Goal: Task Accomplishment & Management: Manage account settings

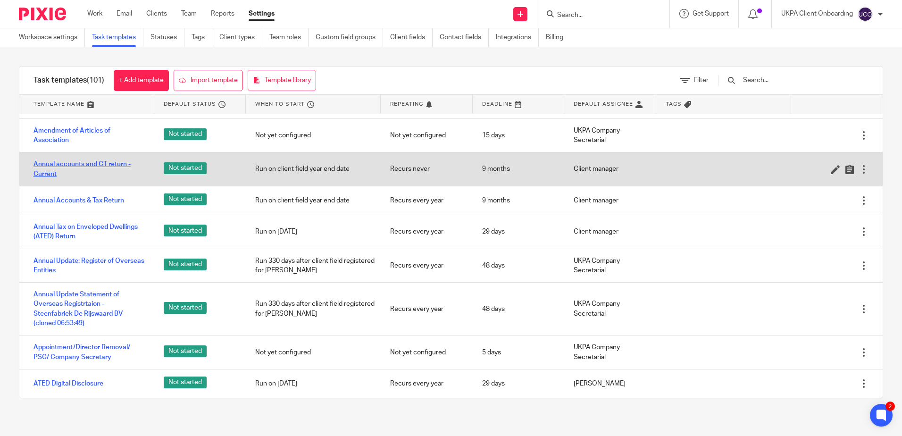
scroll to position [47, 0]
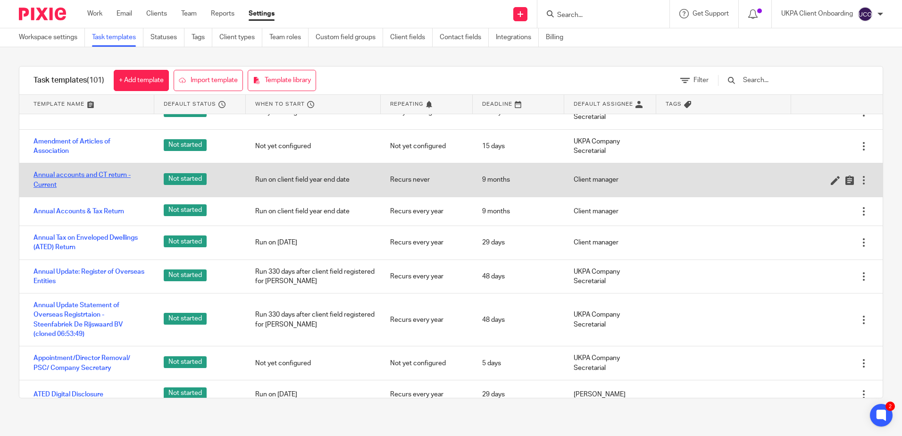
click at [73, 177] on link "Annual accounts and CT return - Current" at bounding box center [89, 179] width 111 height 19
click at [831, 180] on icon at bounding box center [835, 180] width 9 height 9
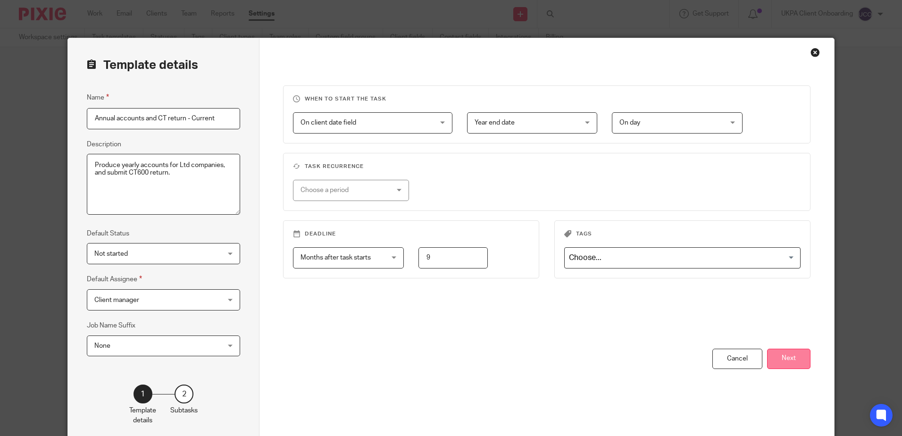
click at [778, 361] on button "Next" at bounding box center [788, 359] width 43 height 20
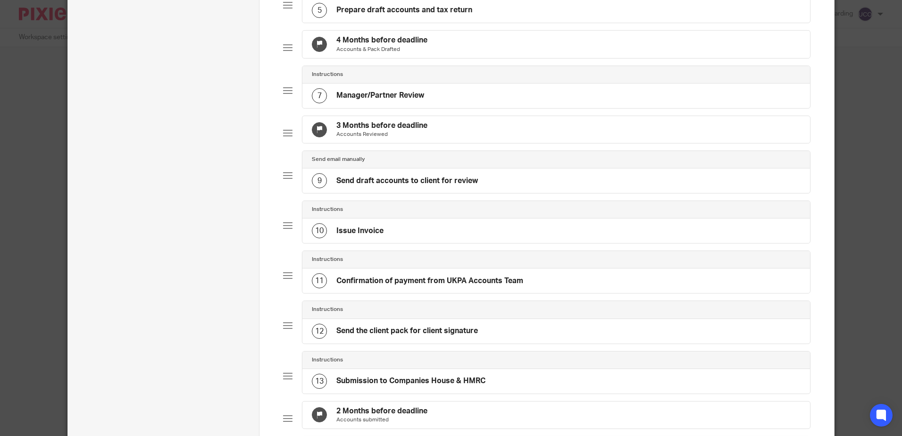
scroll to position [283, 0]
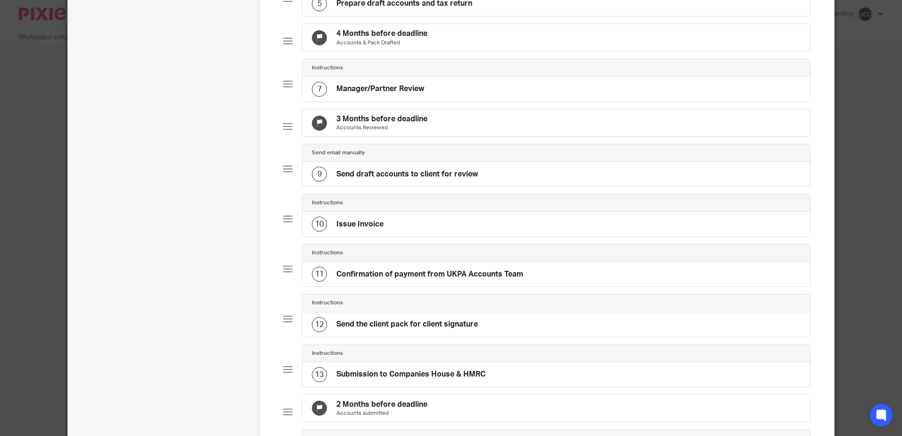
click at [375, 179] on h4 "Send draft accounts to client for review" at bounding box center [407, 174] width 142 height 10
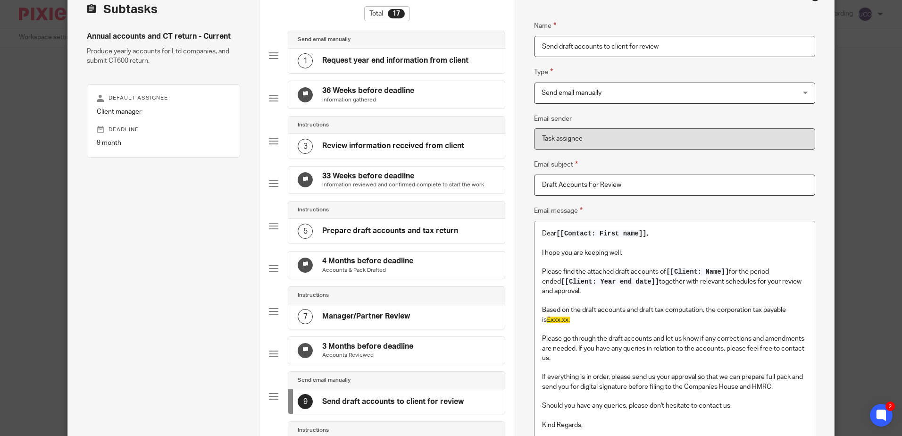
scroll to position [142, 0]
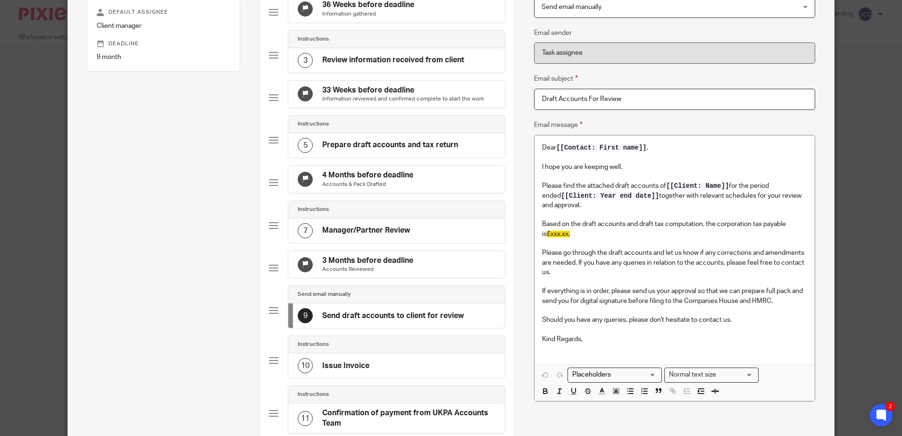
click at [352, 235] on h4 "Manager/Partner Review" at bounding box center [366, 231] width 88 height 10
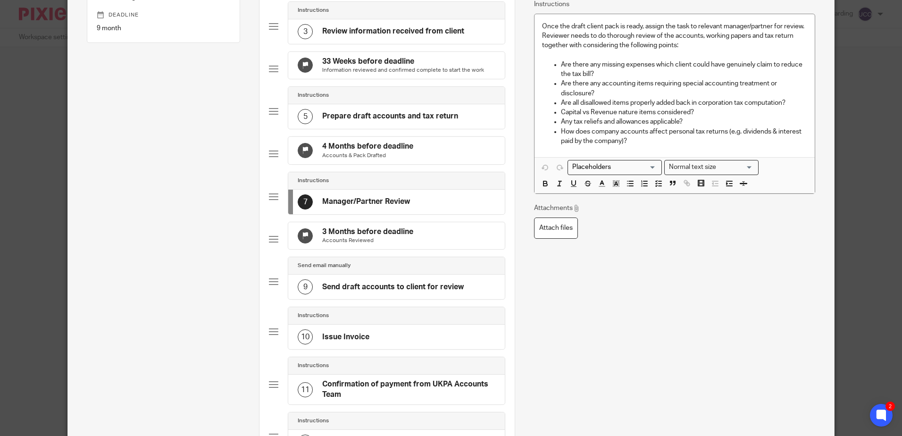
scroll to position [189, 0]
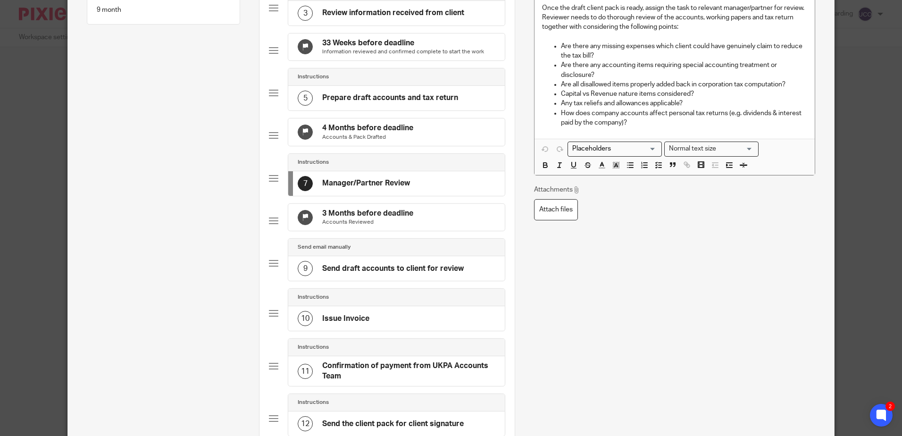
click at [359, 274] on h4 "Send draft accounts to client for review" at bounding box center [393, 269] width 142 height 10
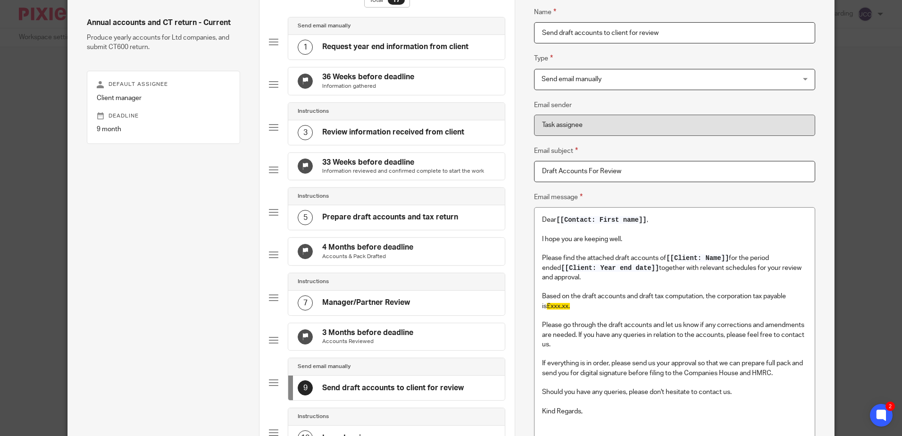
scroll to position [142, 0]
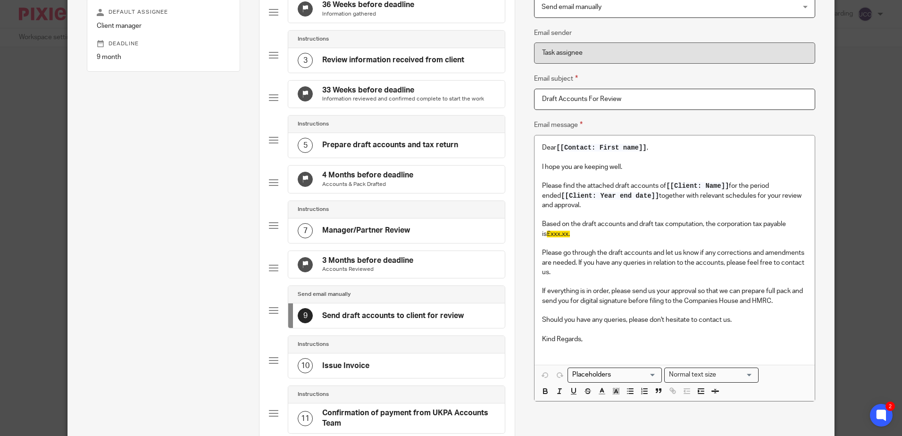
click at [328, 371] on h4 "Issue Invoice" at bounding box center [345, 366] width 47 height 10
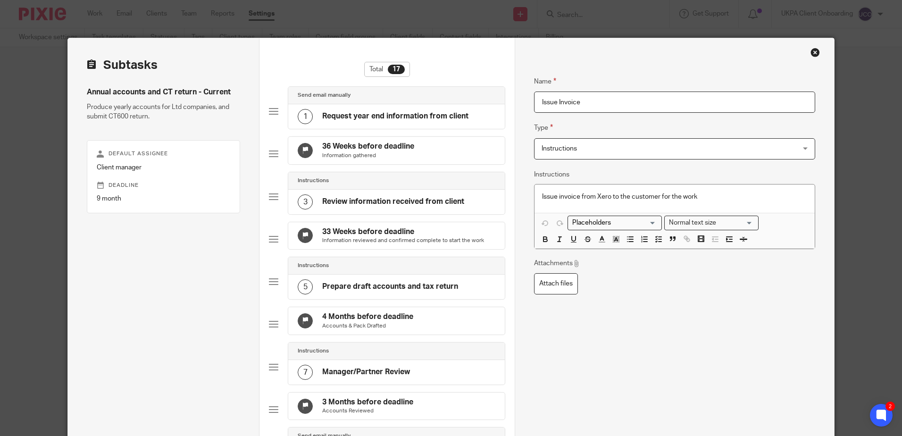
scroll to position [236, 0]
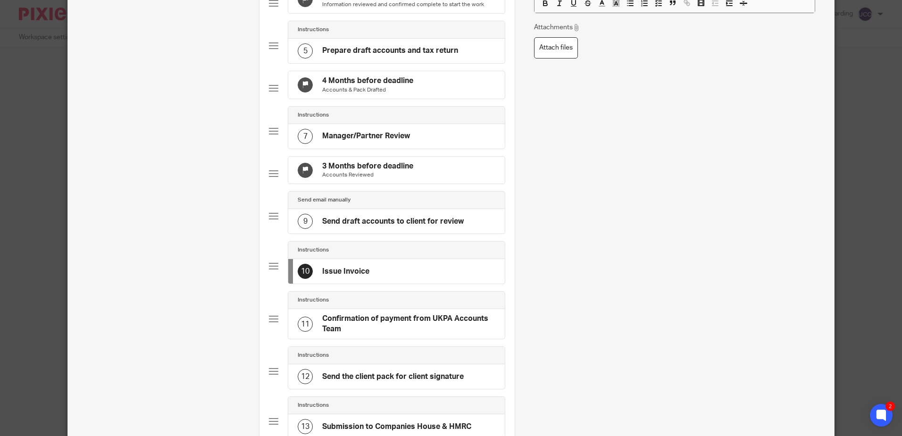
click at [342, 334] on h4 "Confirmation of payment from UKPA Accounts Team" at bounding box center [408, 324] width 173 height 20
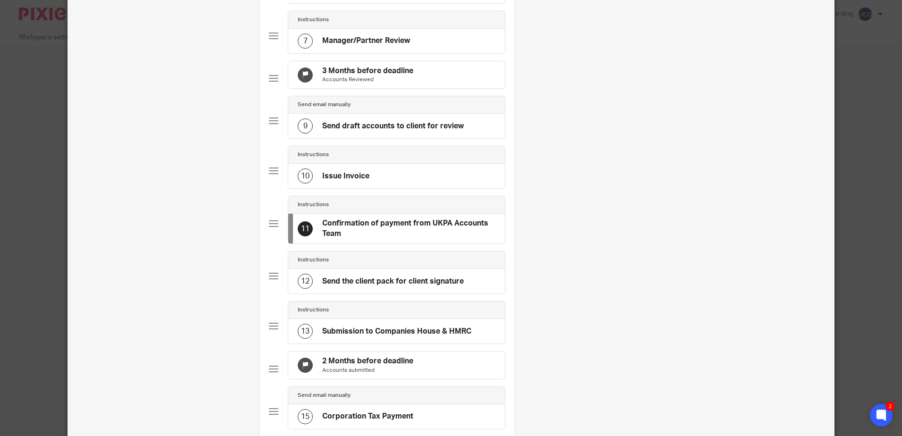
scroll to position [377, 0]
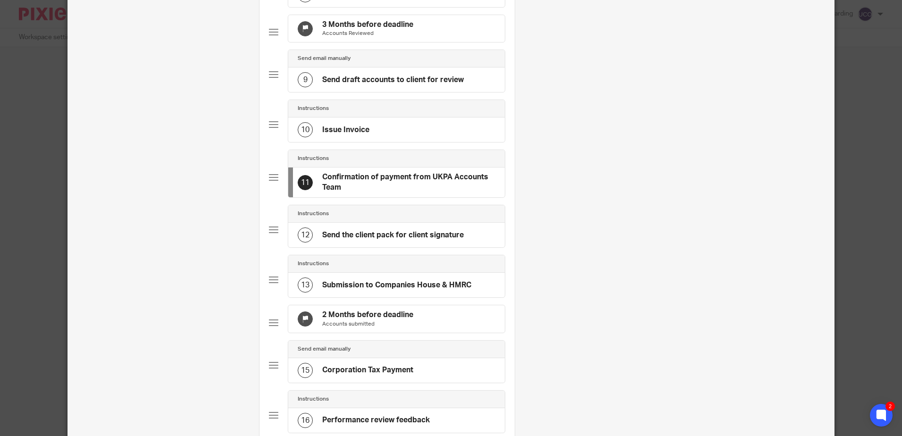
click at [343, 240] on h4 "Send the client pack for client signature" at bounding box center [393, 235] width 142 height 10
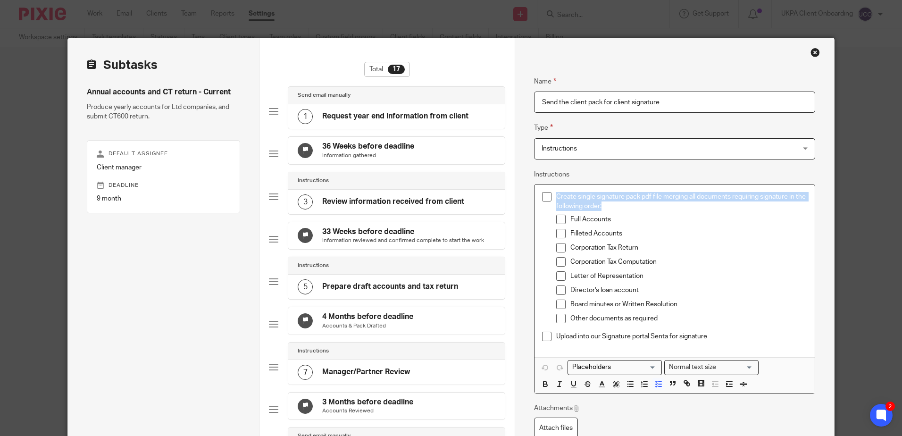
drag, startPoint x: 553, startPoint y: 196, endPoint x: 604, endPoint y: 208, distance: 51.8
click at [604, 208] on p "Create single signature pack pdf file merging all documents requiring signature…" at bounding box center [681, 201] width 251 height 19
copy p "Create single signature pack pdf file merging all documents requiring signature…"
click at [578, 101] on input "Send the client pack for client signature" at bounding box center [674, 102] width 281 height 21
click at [657, 106] on input "Send the client pack for client signature" at bounding box center [674, 102] width 281 height 21
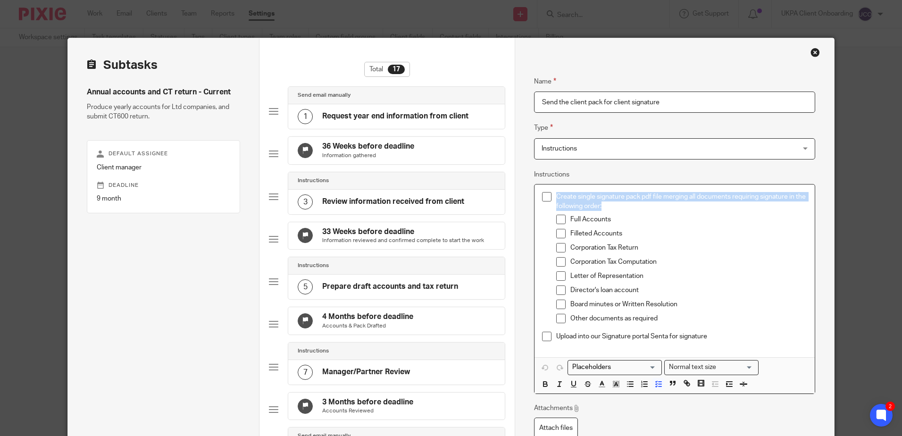
drag, startPoint x: 614, startPoint y: 208, endPoint x: 545, endPoint y: 200, distance: 68.9
click at [545, 200] on li "Create single signature pack pdf file merging all documents requiring signature…" at bounding box center [674, 262] width 265 height 140
copy p "Create single signature pack pdf file merging all documents requiring signature…"
drag, startPoint x: 615, startPoint y: 216, endPoint x: 566, endPoint y: 219, distance: 48.7
click at [566, 219] on li "Full Accounts" at bounding box center [681, 222] width 251 height 14
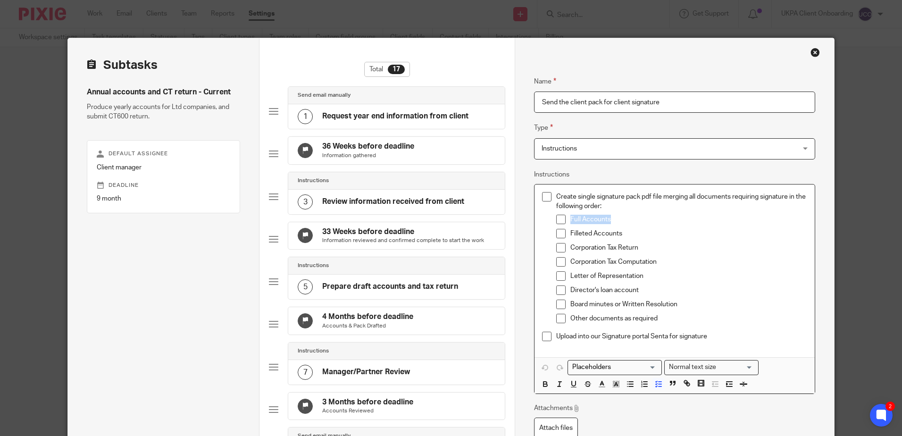
copy p "Full Accounts"
drag, startPoint x: 626, startPoint y: 234, endPoint x: 567, endPoint y: 231, distance: 59.5
click at [570, 231] on p "Filleted Accounts" at bounding box center [688, 233] width 236 height 9
copy p "Filleted Accounts"
drag, startPoint x: 638, startPoint y: 248, endPoint x: 567, endPoint y: 243, distance: 71.4
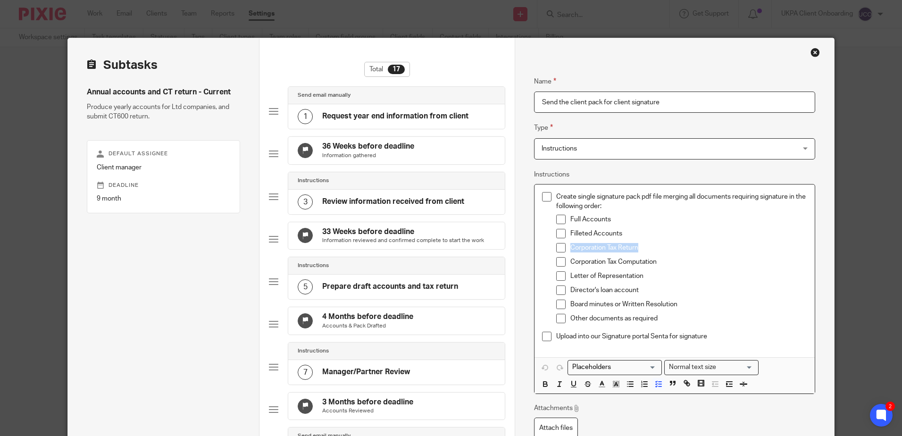
click at [570, 243] on p "Corporation Tax Return" at bounding box center [688, 247] width 236 height 9
copy p "Corporation Tax Return"
drag, startPoint x: 659, startPoint y: 261, endPoint x: 568, endPoint y: 260, distance: 90.6
click at [570, 260] on p "Corporation Tax Computation" at bounding box center [688, 261] width 236 height 9
copy p "Corporation Tax Computation"
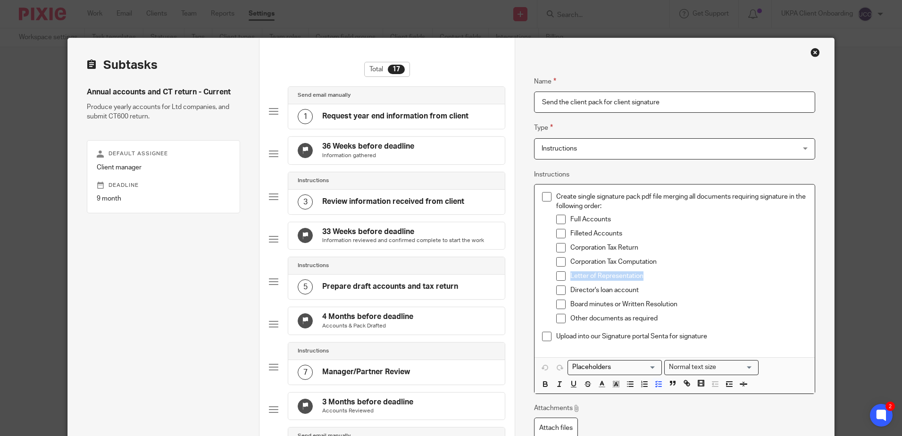
drag, startPoint x: 642, startPoint y: 275, endPoint x: 567, endPoint y: 273, distance: 75.5
click at [570, 273] on p "Letter of Representation" at bounding box center [688, 275] width 236 height 9
copy p "Letter of Representation"
drag, startPoint x: 595, startPoint y: 289, endPoint x: 565, endPoint y: 289, distance: 30.2
click at [565, 289] on li "Director's loan account" at bounding box center [681, 292] width 251 height 14
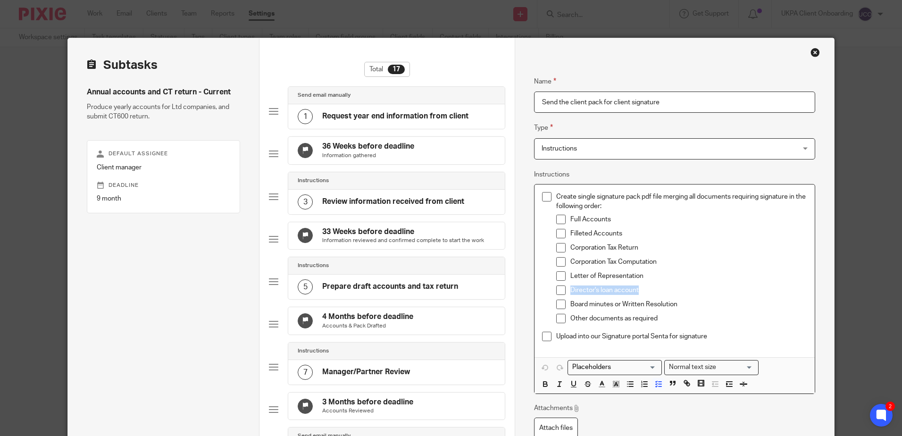
copy p "Director's loan account"
drag, startPoint x: 680, startPoint y: 304, endPoint x: 568, endPoint y: 303, distance: 112.8
click at [570, 303] on p "Board minutes or Written Resolution" at bounding box center [688, 304] width 236 height 9
copy p "Board minutes or Written Resolution"
drag, startPoint x: 655, startPoint y: 319, endPoint x: 568, endPoint y: 316, distance: 87.8
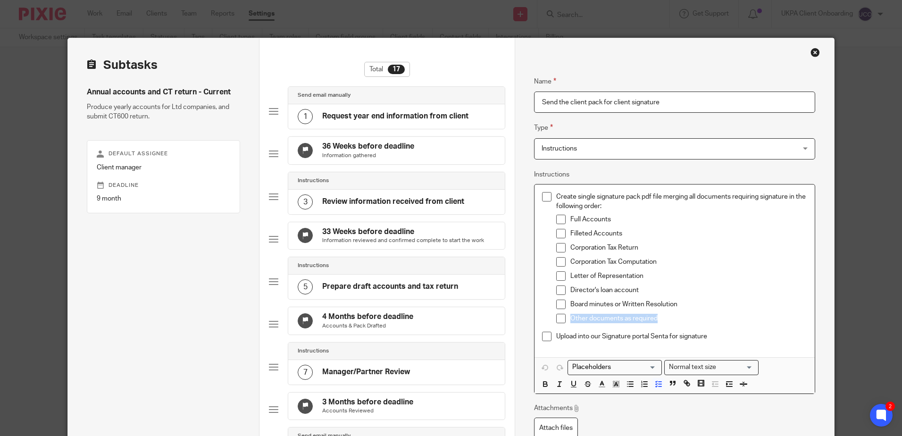
click at [570, 316] on p "Other documents as required" at bounding box center [688, 318] width 236 height 9
copy p "Other documents as required"
drag, startPoint x: 712, startPoint y: 335, endPoint x: 553, endPoint y: 334, distance: 160.0
click at [556, 334] on p "Upload into our Signature portal Senta for signature" at bounding box center [681, 336] width 251 height 9
click at [615, 102] on input "Send the client pack for client signature" at bounding box center [674, 102] width 281 height 21
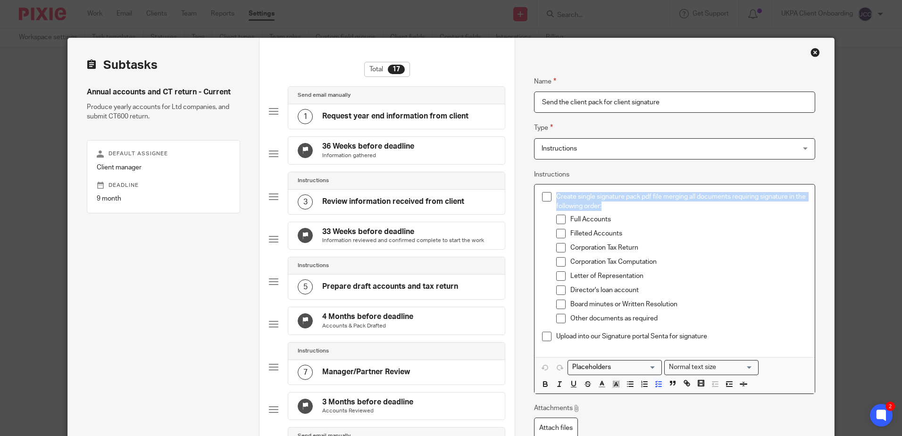
drag, startPoint x: 618, startPoint y: 207, endPoint x: 538, endPoint y: 201, distance: 80.0
click at [538, 201] on div "Create single signature pack pdf file merging all documents requiring signature…" at bounding box center [675, 270] width 280 height 173
drag, startPoint x: 617, startPoint y: 223, endPoint x: 564, endPoint y: 221, distance: 52.9
click at [564, 221] on li "Full Accounts" at bounding box center [681, 222] width 251 height 14
drag, startPoint x: 618, startPoint y: 234, endPoint x: 566, endPoint y: 232, distance: 52.4
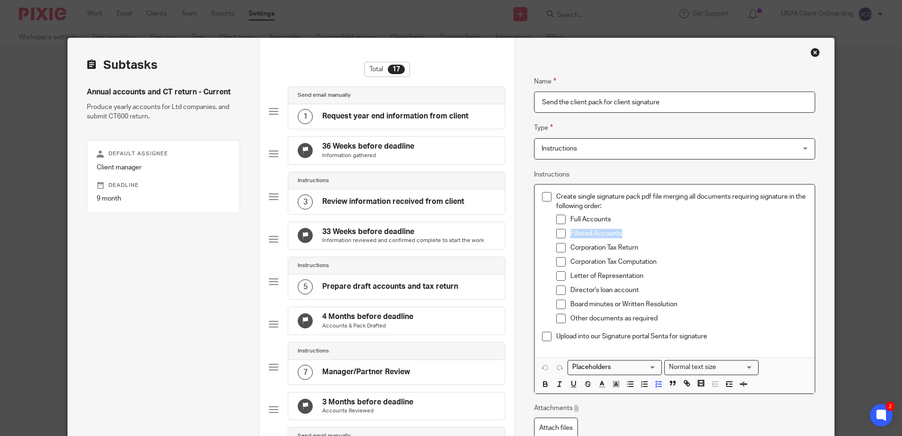
click at [566, 232] on li "Filleted Accounts" at bounding box center [681, 236] width 251 height 14
drag, startPoint x: 643, startPoint y: 246, endPoint x: 566, endPoint y: 246, distance: 76.9
click at [566, 246] on li "Corporation Tax Return" at bounding box center [681, 250] width 251 height 14
drag, startPoint x: 708, startPoint y: 336, endPoint x: 554, endPoint y: 336, distance: 153.3
click at [556, 336] on p "Upload into our Signature portal Senta for signature" at bounding box center [681, 336] width 251 height 9
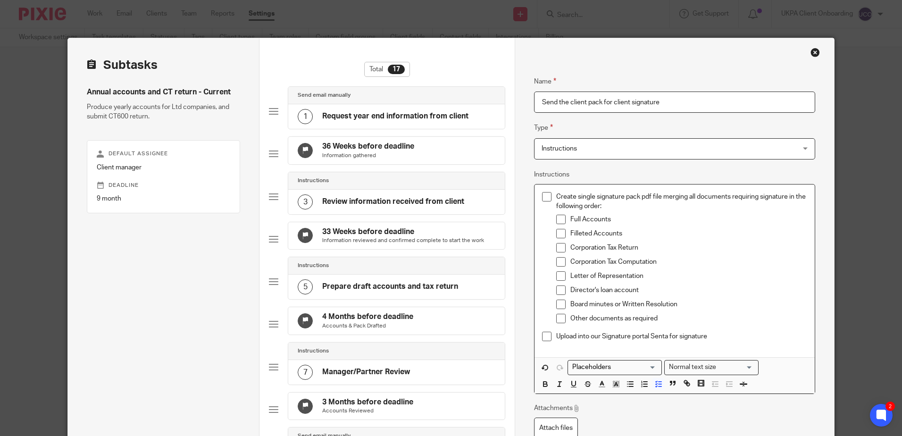
click at [813, 53] on div "Close this dialog window" at bounding box center [815, 52] width 9 height 9
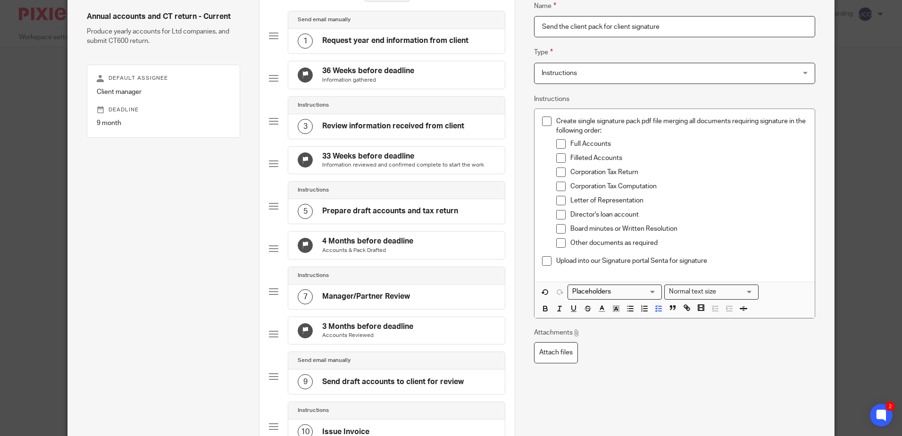
scroll to position [236, 0]
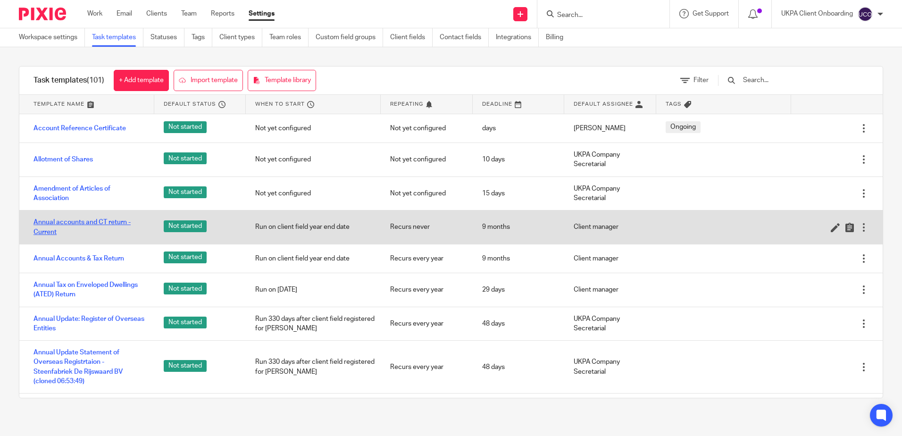
click at [60, 220] on link "Annual accounts and CT return - Current" at bounding box center [89, 227] width 111 height 19
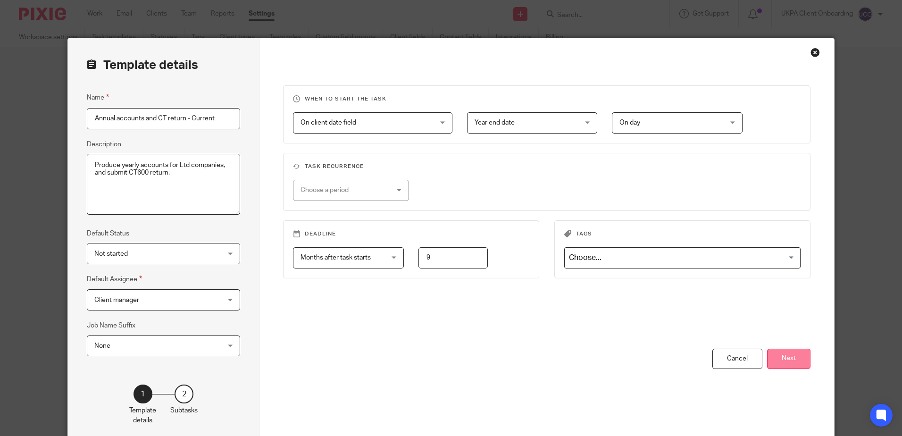
click at [789, 353] on button "Next" at bounding box center [788, 359] width 43 height 20
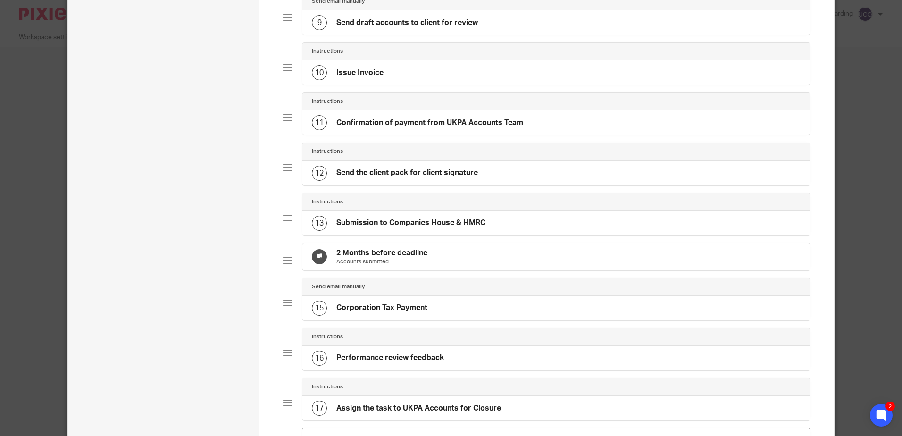
scroll to position [425, 0]
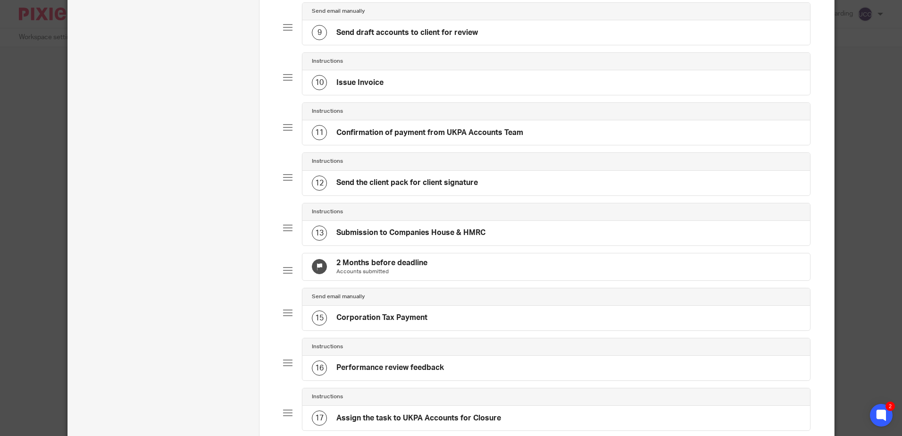
click at [414, 138] on h4 "Confirmation of payment from UKPA Accounts Team" at bounding box center [429, 133] width 187 height 10
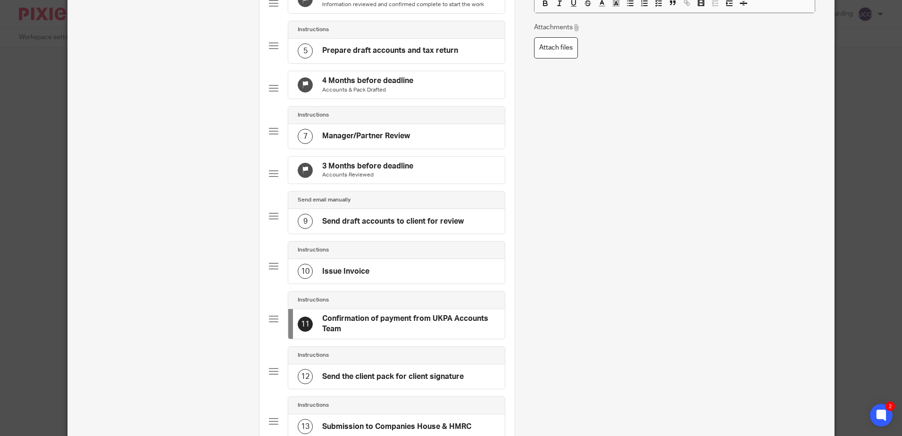
scroll to position [377, 0]
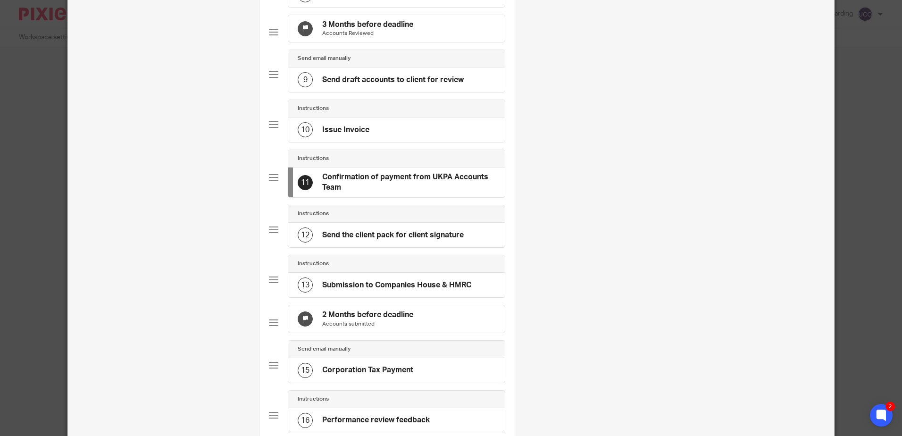
click at [375, 240] on h4 "Send the client pack for client signature" at bounding box center [393, 235] width 142 height 10
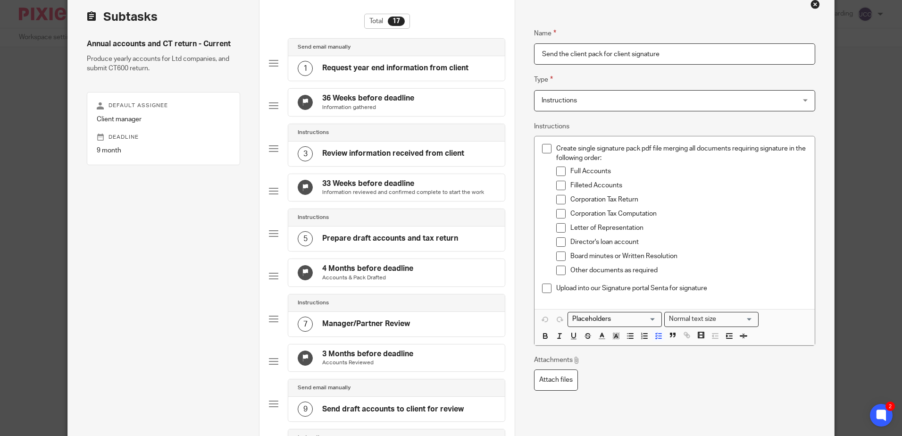
scroll to position [94, 0]
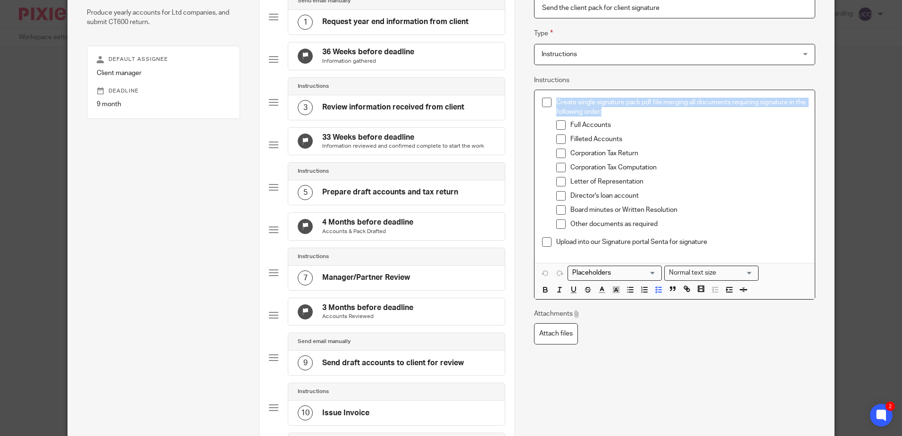
drag, startPoint x: 609, startPoint y: 113, endPoint x: 554, endPoint y: 100, distance: 56.2
click at [556, 100] on p "Create single signature pack pdf file merging all documents requiring signature…" at bounding box center [681, 107] width 251 height 19
copy p "Create single signature pack pdf file merging all documents requiring signature…"
click at [604, 117] on p "Create single signature pack pdf file merging all documents requiring signature…" at bounding box center [681, 107] width 251 height 19
drag, startPoint x: 605, startPoint y: 113, endPoint x: 553, endPoint y: 101, distance: 53.4
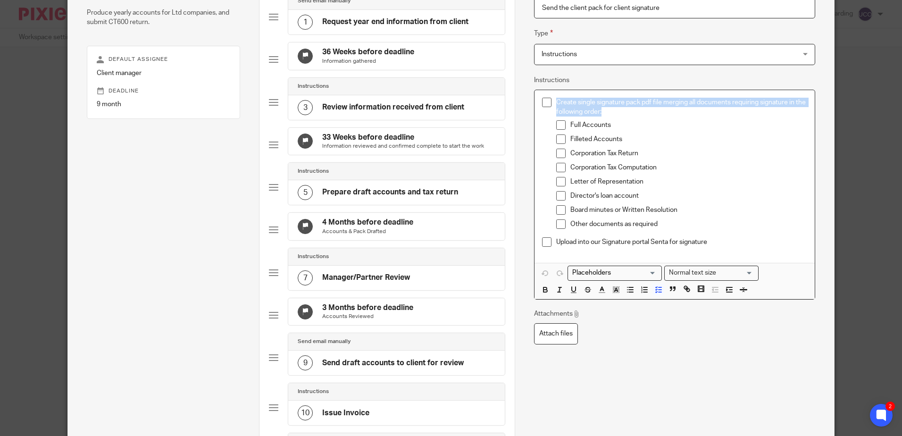
click at [556, 101] on p "Create single signature pack pdf file merging all documents requiring signature…" at bounding box center [681, 107] width 251 height 19
copy p "Create single signature pack pdf file merging all documents requiring signature…"
drag, startPoint x: 613, startPoint y: 127, endPoint x: 566, endPoint y: 122, distance: 47.5
click at [566, 122] on li "Full Accounts" at bounding box center [681, 127] width 251 height 14
copy p "Full Accounts"
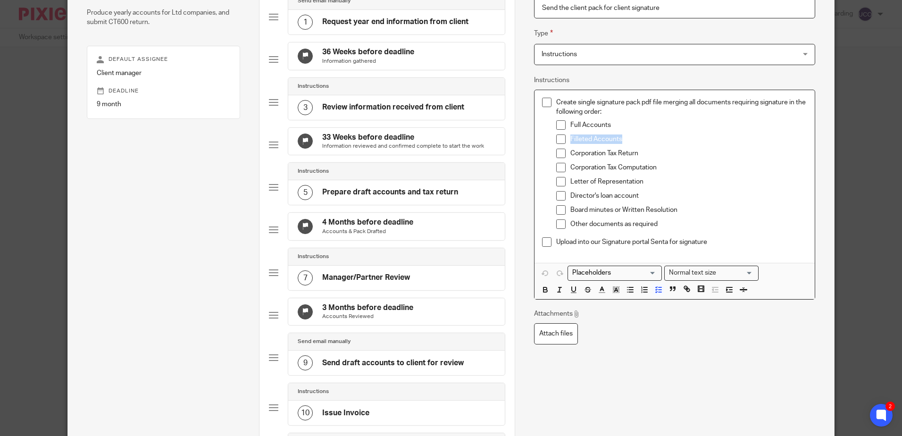
drag, startPoint x: 618, startPoint y: 139, endPoint x: 567, endPoint y: 139, distance: 51.0
click at [570, 139] on p "Filleted Accounts" at bounding box center [688, 138] width 236 height 9
copy p "Filleted Accounts"
drag, startPoint x: 641, startPoint y: 151, endPoint x: 564, endPoint y: 154, distance: 77.4
click at [564, 154] on li "Corporation Tax Return" at bounding box center [681, 156] width 251 height 14
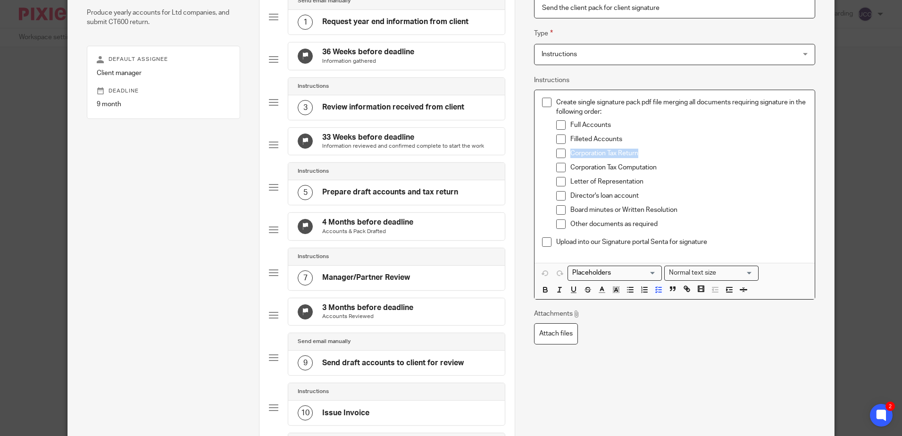
copy p "Corporation Tax Return"
drag, startPoint x: 712, startPoint y: 238, endPoint x: 551, endPoint y: 241, distance: 160.4
click at [551, 241] on li "Upload into our Signature portal Senta for signature" at bounding box center [674, 244] width 265 height 14
copy p "Upload into our Signature portal Senta for signature"
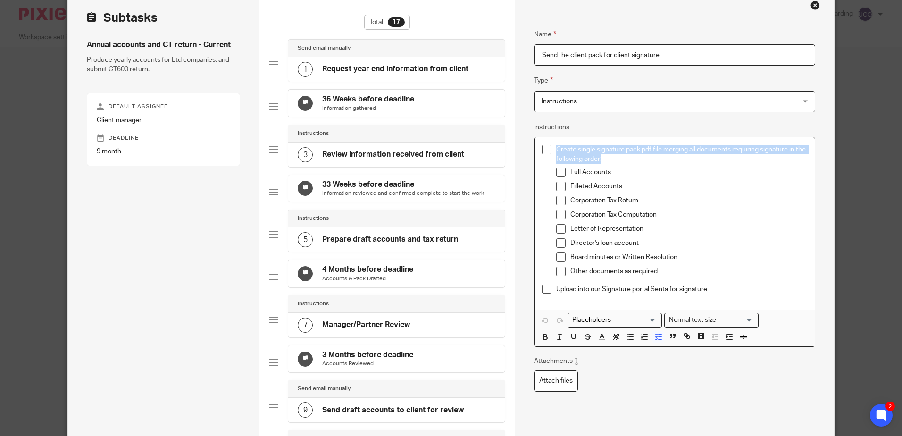
drag, startPoint x: 571, startPoint y: 151, endPoint x: 551, endPoint y: 147, distance: 20.2
click at [551, 147] on li "Create single signature pack pdf file merging all documents requiring signature…" at bounding box center [674, 215] width 265 height 140
copy p "Create single signature pack pdf file merging all documents requiring signature…"
click at [611, 161] on p "Create single signature pack pdf file merging all documents requiring signature…" at bounding box center [681, 154] width 251 height 19
drag, startPoint x: 585, startPoint y: 156, endPoint x: 554, endPoint y: 151, distance: 31.2
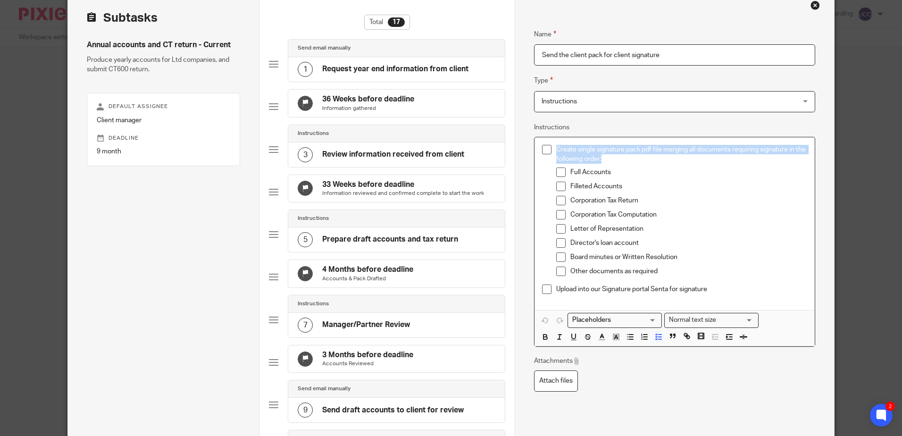
click at [556, 151] on p "Create single signature pack pdf file merging all documents requiring signature…" at bounding box center [681, 154] width 251 height 19
copy p "Create single signature pack pdf file merging all documents requiring signature…"
drag, startPoint x: 611, startPoint y: 172, endPoint x: 562, endPoint y: 168, distance: 48.7
click at [562, 168] on li "Full Accounts" at bounding box center [681, 175] width 251 height 14
copy p "Full Accounts"
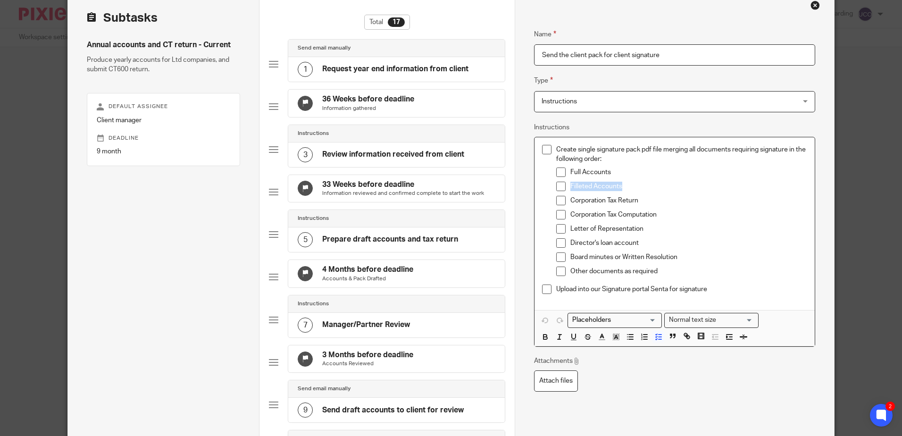
drag, startPoint x: 621, startPoint y: 186, endPoint x: 568, endPoint y: 184, distance: 53.8
click at [570, 184] on p "Filleted Accounts" at bounding box center [688, 186] width 236 height 9
copy p "Filleted Accounts"
drag, startPoint x: 627, startPoint y: 200, endPoint x: 568, endPoint y: 198, distance: 59.0
click at [570, 198] on p "Corporation Tax Return" at bounding box center [688, 200] width 236 height 9
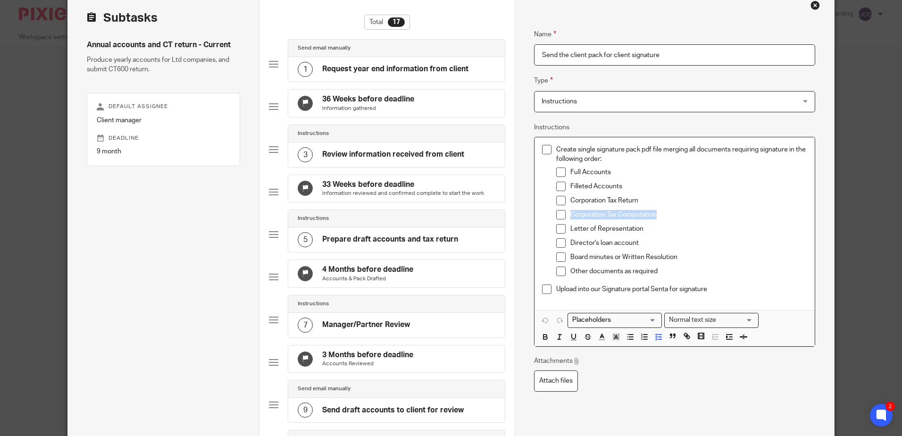
drag, startPoint x: 658, startPoint y: 212, endPoint x: 567, endPoint y: 213, distance: 90.6
click at [570, 213] on p "Corporation Tax Computation" at bounding box center [688, 214] width 236 height 9
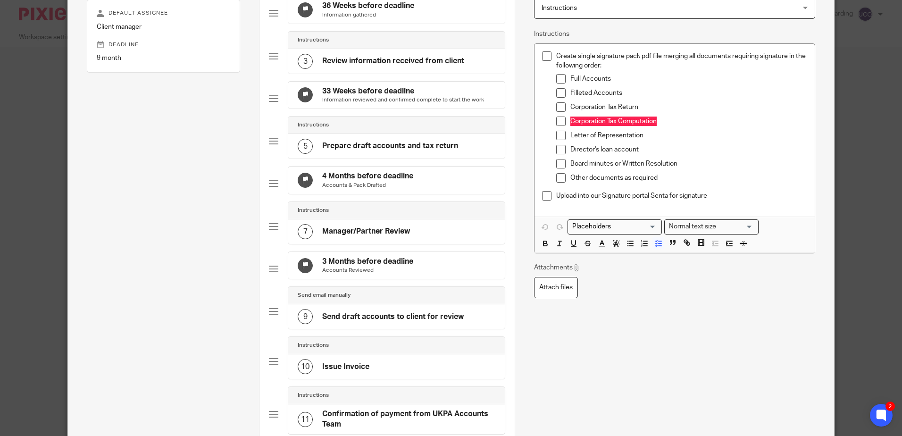
scroll to position [142, 0]
drag, startPoint x: 708, startPoint y: 195, endPoint x: 554, endPoint y: 197, distance: 154.3
click at [556, 197] on p "Upload into our Signature portal Senta for signature" at bounding box center [681, 194] width 251 height 9
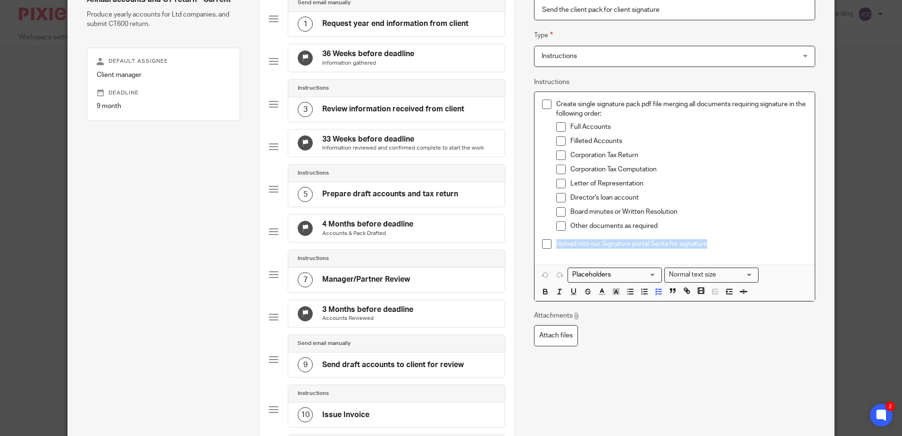
scroll to position [47, 0]
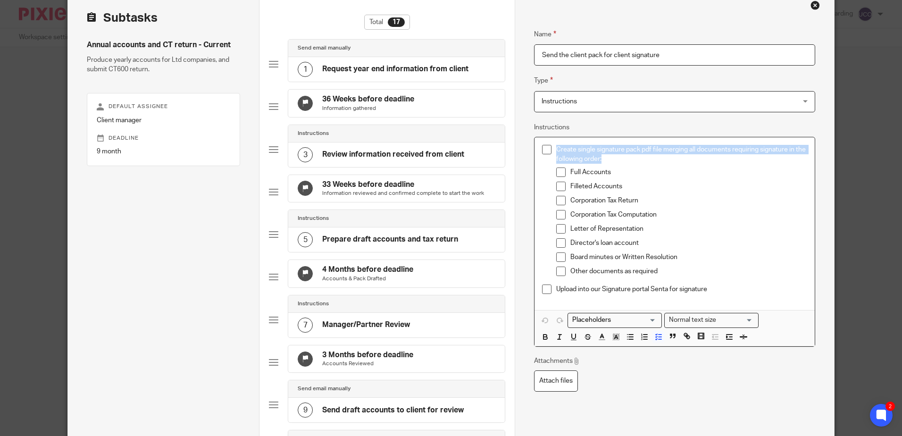
drag, startPoint x: 578, startPoint y: 152, endPoint x: 552, endPoint y: 147, distance: 26.9
click at [552, 147] on li "Create single signature pack pdf file merging all documents requiring signature…" at bounding box center [674, 215] width 265 height 140
drag, startPoint x: 579, startPoint y: 173, endPoint x: 559, endPoint y: 173, distance: 20.3
click at [559, 173] on li "Full Accounts" at bounding box center [681, 175] width 251 height 14
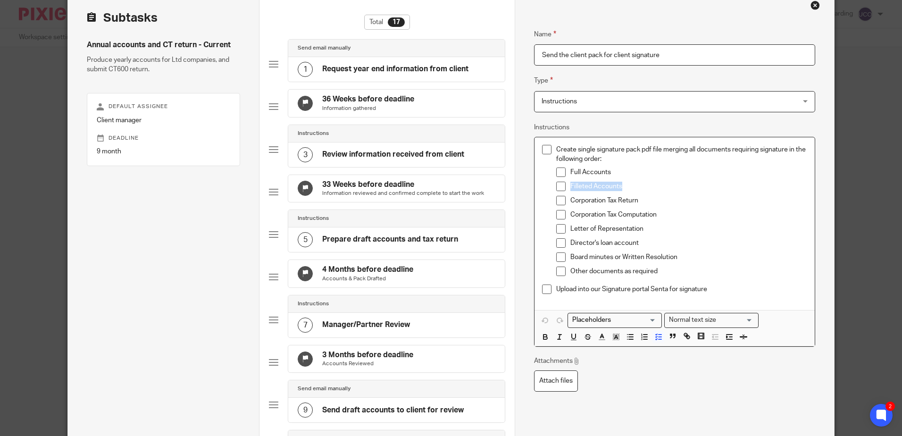
drag, startPoint x: 624, startPoint y: 185, endPoint x: 568, endPoint y: 186, distance: 56.6
click at [570, 186] on p "Filleted Accounts" at bounding box center [688, 186] width 236 height 9
drag, startPoint x: 608, startPoint y: 197, endPoint x: 558, endPoint y: 197, distance: 49.5
click at [558, 197] on li "Corporation Tax Return" at bounding box center [681, 203] width 251 height 14
drag, startPoint x: 660, startPoint y: 213, endPoint x: 568, endPoint y: 212, distance: 92.0
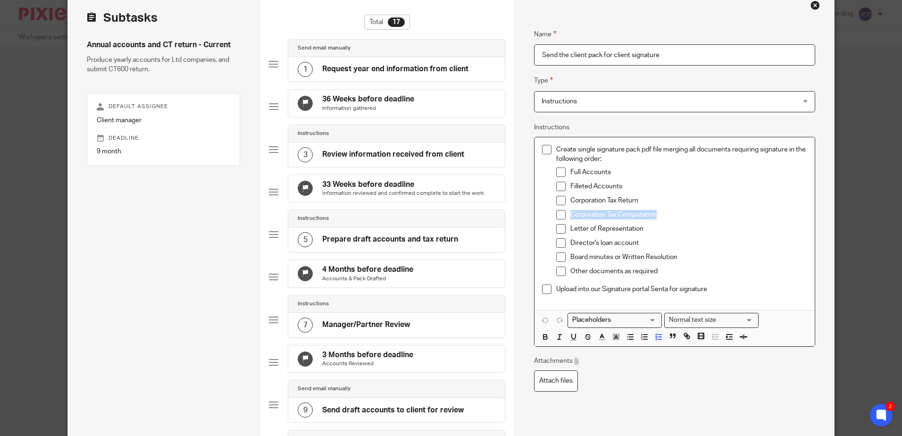
click at [570, 212] on p "Corporation Tax Computation" at bounding box center [688, 214] width 236 height 9
drag, startPoint x: 717, startPoint y: 291, endPoint x: 554, endPoint y: 293, distance: 162.8
click at [556, 293] on p "Upload into our Signature portal Senta for signature" at bounding box center [681, 289] width 251 height 9
click at [607, 159] on p "Create single signature pack pdf file merging all documents requiring signature…" at bounding box center [681, 154] width 251 height 19
click at [665, 54] on input "Send the client pack for client signature" at bounding box center [674, 54] width 281 height 21
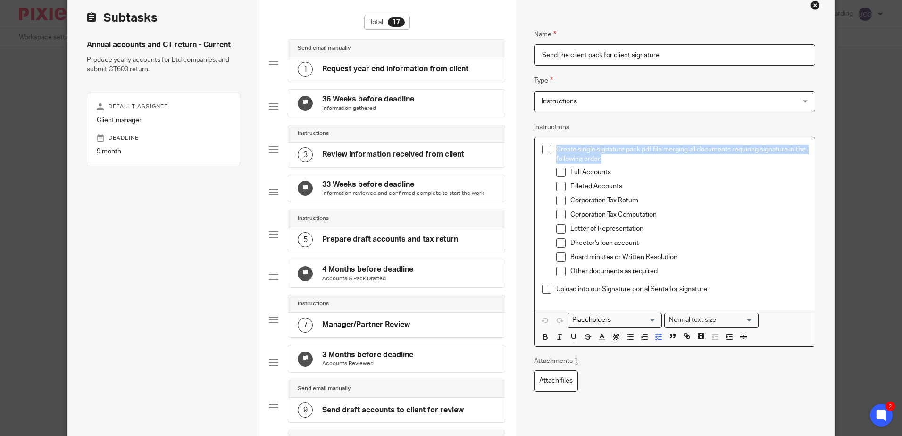
drag, startPoint x: 603, startPoint y: 160, endPoint x: 554, endPoint y: 146, distance: 51.1
click at [556, 146] on p "Create single signature pack pdf file merging all documents requiring signature…" at bounding box center [681, 154] width 251 height 19
drag, startPoint x: 610, startPoint y: 175, endPoint x: 567, endPoint y: 172, distance: 42.6
click at [570, 172] on p "Full Accounts" at bounding box center [688, 172] width 236 height 9
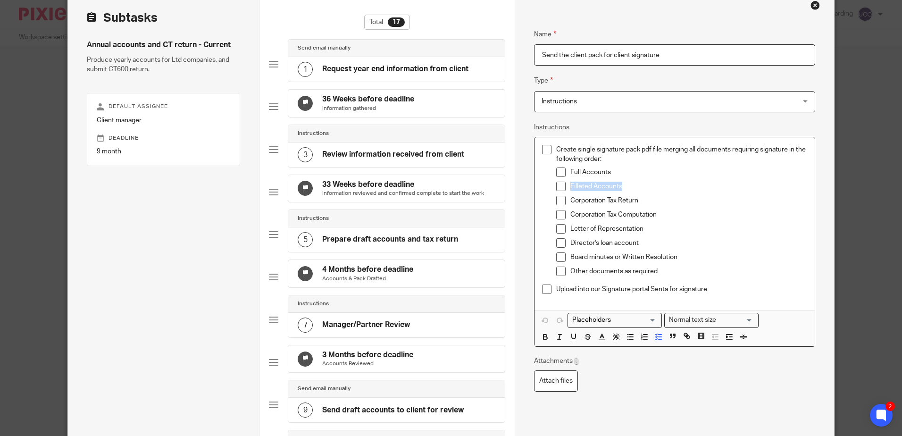
drag, startPoint x: 597, startPoint y: 184, endPoint x: 566, endPoint y: 184, distance: 30.7
click at [566, 184] on li "Filleted Accounts" at bounding box center [681, 189] width 251 height 14
drag, startPoint x: 639, startPoint y: 201, endPoint x: 561, endPoint y: 198, distance: 77.9
click at [561, 198] on li "Corporation Tax Return" at bounding box center [681, 203] width 251 height 14
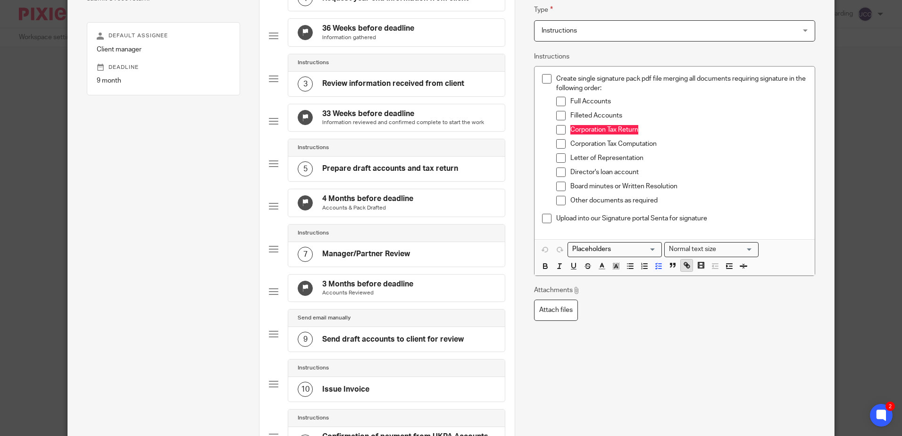
scroll to position [142, 0]
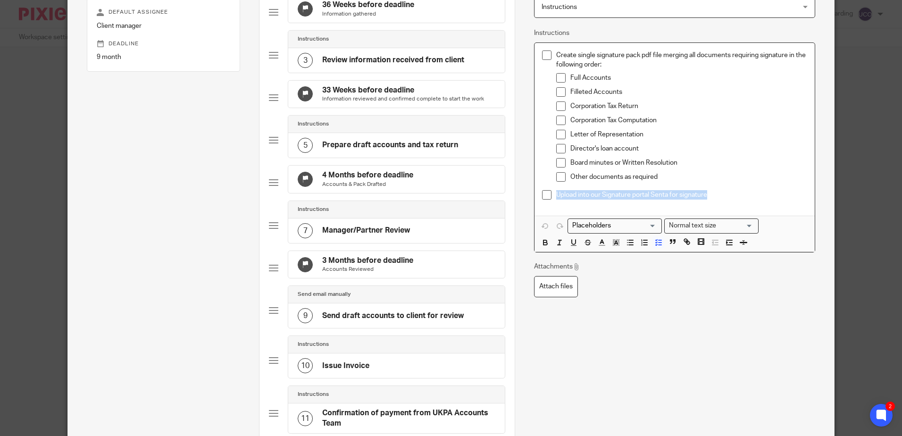
drag, startPoint x: 655, startPoint y: 194, endPoint x: 554, endPoint y: 195, distance: 101.4
click at [556, 195] on p "Upload into our Signature portal Senta for signature" at bounding box center [681, 194] width 251 height 9
drag, startPoint x: 668, startPoint y: 176, endPoint x: 569, endPoint y: 173, distance: 99.1
click at [570, 173] on p "Other documents as required" at bounding box center [688, 176] width 236 height 9
